Goal: Transaction & Acquisition: Purchase product/service

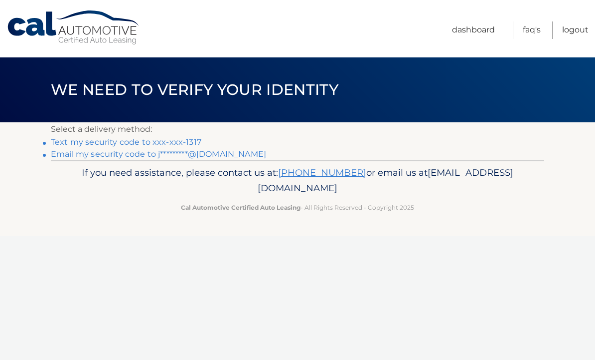
click at [160, 141] on link "Text my security code to xxx-xxx-1317" at bounding box center [126, 141] width 151 height 9
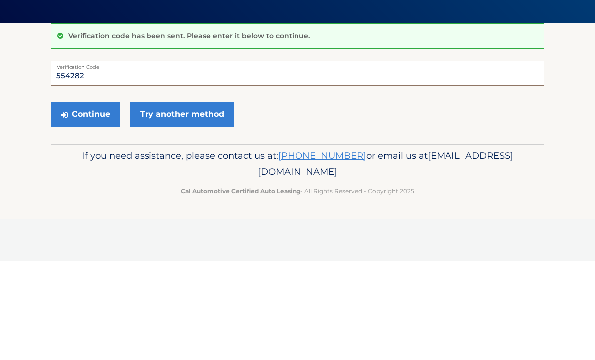
type input "554282"
click at [96, 200] on button "Continue" at bounding box center [85, 212] width 69 height 25
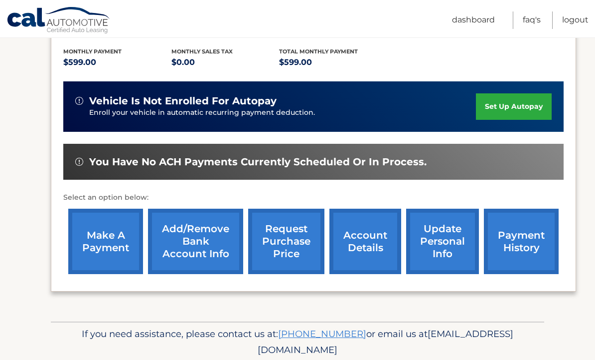
scroll to position [223, 0]
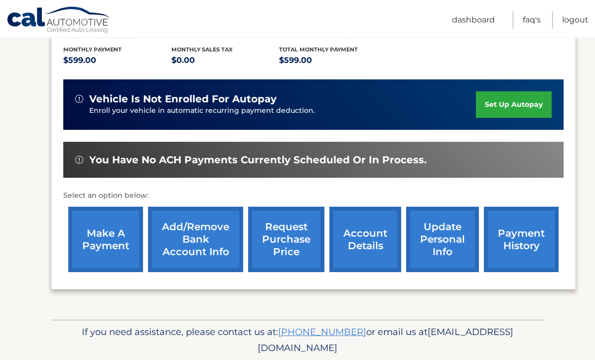
click at [117, 246] on link "make a payment" at bounding box center [105, 239] width 75 height 65
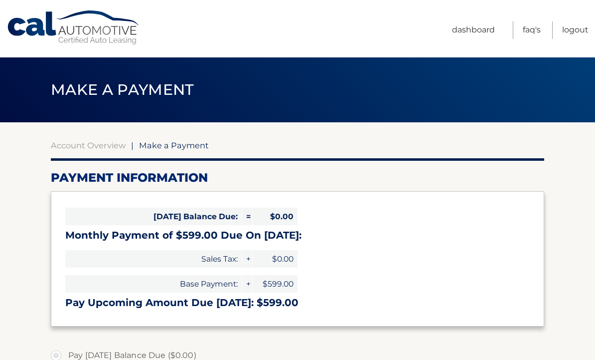
select select "Y2YyOTE0MzItYjU1OS00NmNhLWI5NDgtOWNlZTY0MTQ0MzI1"
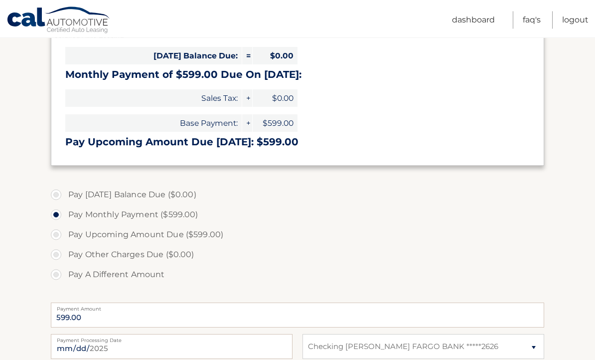
scroll to position [161, 0]
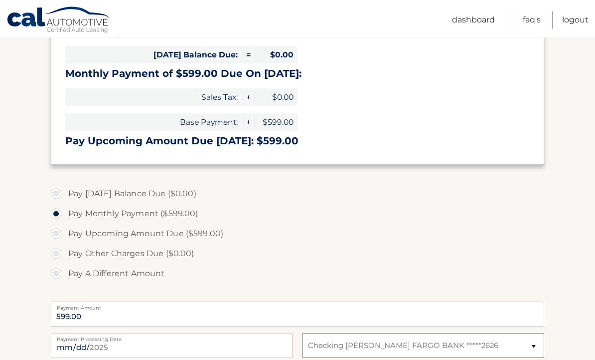
click at [526, 347] on select "Select Bank Account Checking WELLS FARGO BANK *****2626" at bounding box center [424, 345] width 242 height 25
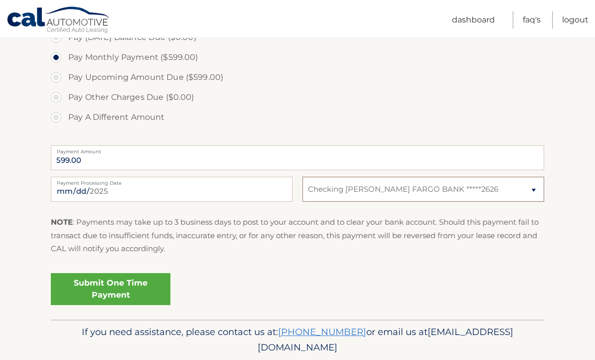
scroll to position [317, 0]
click at [144, 286] on link "Submit One Time Payment" at bounding box center [111, 289] width 120 height 32
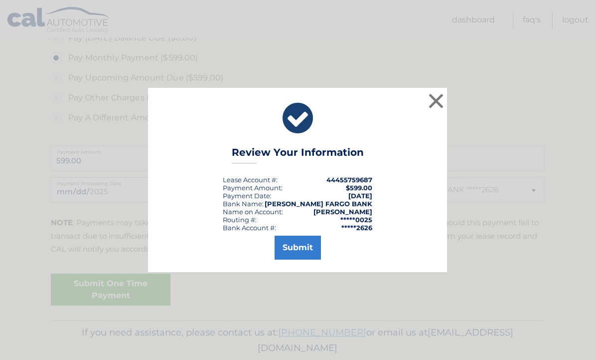
click at [307, 259] on button "Submit" at bounding box center [298, 247] width 46 height 24
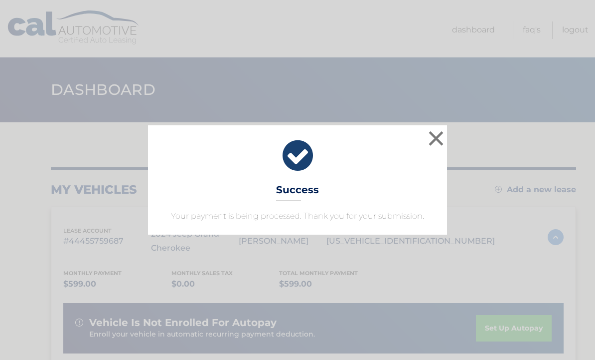
click at [438, 137] on button "×" at bounding box center [436, 138] width 20 height 20
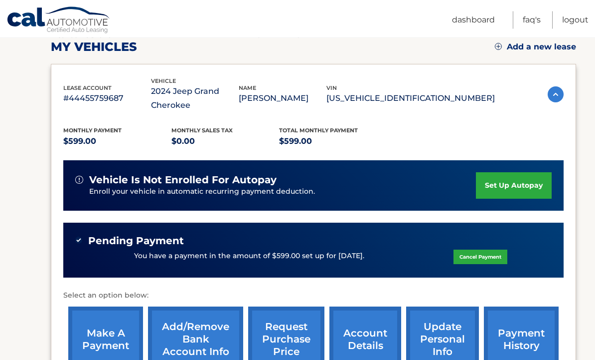
scroll to position [136, 0]
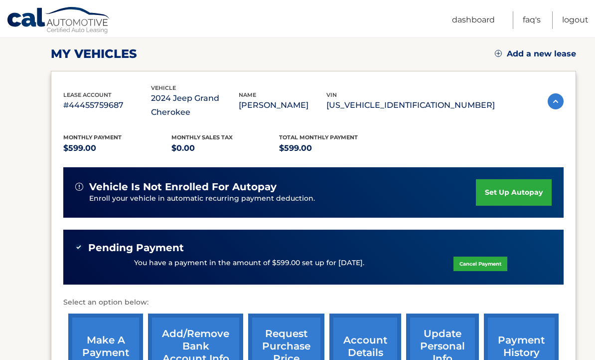
click at [575, 22] on link "Logout" at bounding box center [576, 19] width 26 height 17
